Goal: Task Accomplishment & Management: Complete application form

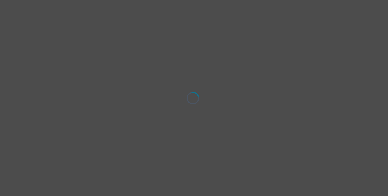
select select "[DEMOGRAPHIC_DATA]"
select select "they/them"
select select "Single"
select select "High school"
select select "Facebook/Instagram Ads"
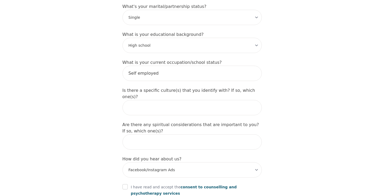
scroll to position [616, 0]
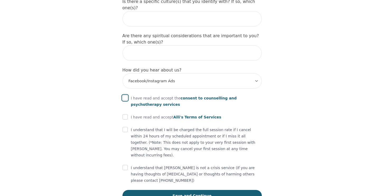
click at [125, 95] on input "checkbox" at bounding box center [125, 97] width 5 height 5
checkbox input "true"
click at [124, 114] on input "checkbox" at bounding box center [125, 116] width 5 height 5
checkbox input "true"
click at [126, 127] on input "checkbox" at bounding box center [125, 129] width 5 height 5
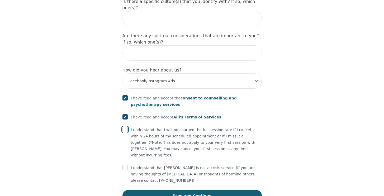
checkbox input "true"
click at [127, 165] on input "checkbox" at bounding box center [125, 167] width 5 height 5
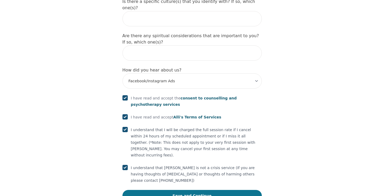
click at [223, 190] on button "Save and Continue" at bounding box center [192, 196] width 139 height 12
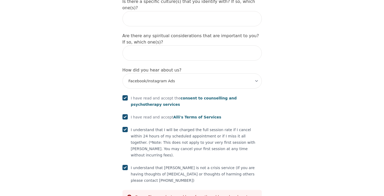
click at [124, 165] on input "checkbox" at bounding box center [125, 167] width 5 height 5
checkbox input "false"
click at [126, 127] on input "checkbox" at bounding box center [125, 129] width 5 height 5
click at [127, 127] on input "checkbox" at bounding box center [125, 129] width 5 height 5
checkbox input "true"
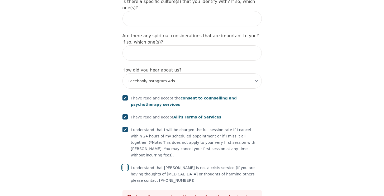
click at [124, 165] on input "checkbox" at bounding box center [125, 167] width 5 height 5
checkbox input "true"
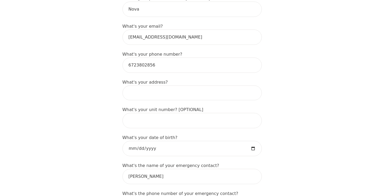
scroll to position [160, 0]
click at [243, 98] on input at bounding box center [192, 93] width 139 height 15
type input "[STREET_ADDRESS]"
click at [204, 119] on input "text" at bounding box center [192, 120] width 139 height 15
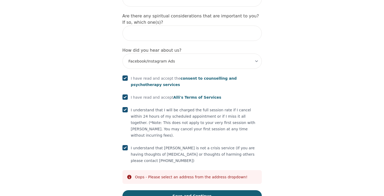
scroll to position [636, 0]
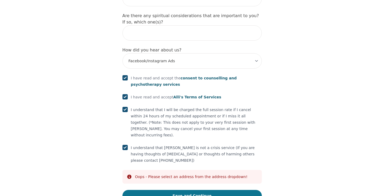
click at [194, 190] on button "Save and Continue" at bounding box center [192, 196] width 139 height 12
click at [188, 190] on button "Save and Continue" at bounding box center [192, 196] width 139 height 12
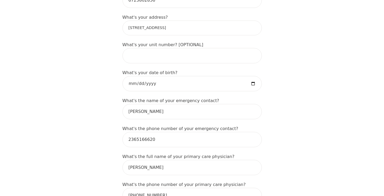
scroll to position [225, 0]
click at [188, 30] on input "[STREET_ADDRESS]" at bounding box center [192, 28] width 139 height 15
drag, startPoint x: 181, startPoint y: 28, endPoint x: 118, endPoint y: 29, distance: 63.1
type input "[STREET_ADDRESS]"
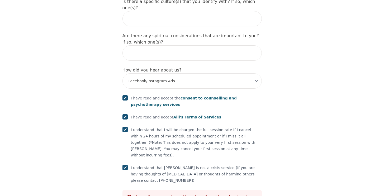
scroll to position [617, 0]
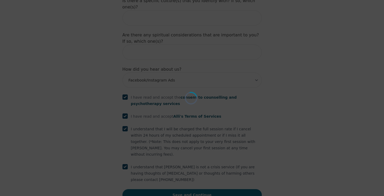
scroll to position [616, 0]
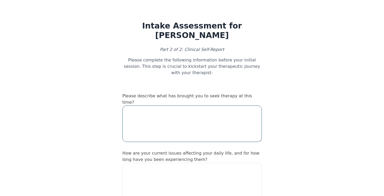
click at [206, 122] on textarea at bounding box center [192, 124] width 139 height 36
click at [169, 115] on textarea at bounding box center [192, 124] width 139 height 36
paste textarea "I've been going through life changes, grief, identity changes and dealing with …"
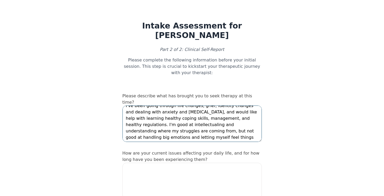
scroll to position [6, 0]
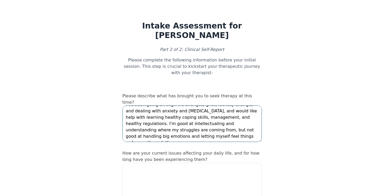
type textarea "I've been going through life changes, grief, identity changes and dealing with …"
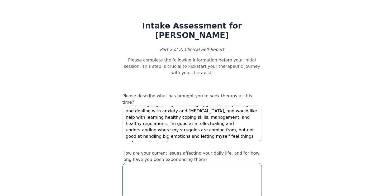
click at [212, 170] on textarea at bounding box center [192, 181] width 139 height 36
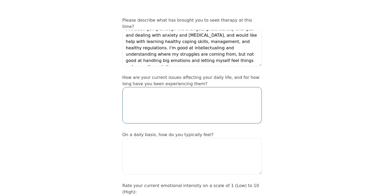
scroll to position [76, 0]
click at [206, 99] on textarea at bounding box center [192, 105] width 139 height 36
click at [199, 98] on textarea at bounding box center [192, 105] width 139 height 36
click at [204, 98] on textarea at bounding box center [192, 105] width 139 height 36
